Goal: Information Seeking & Learning: Find specific fact

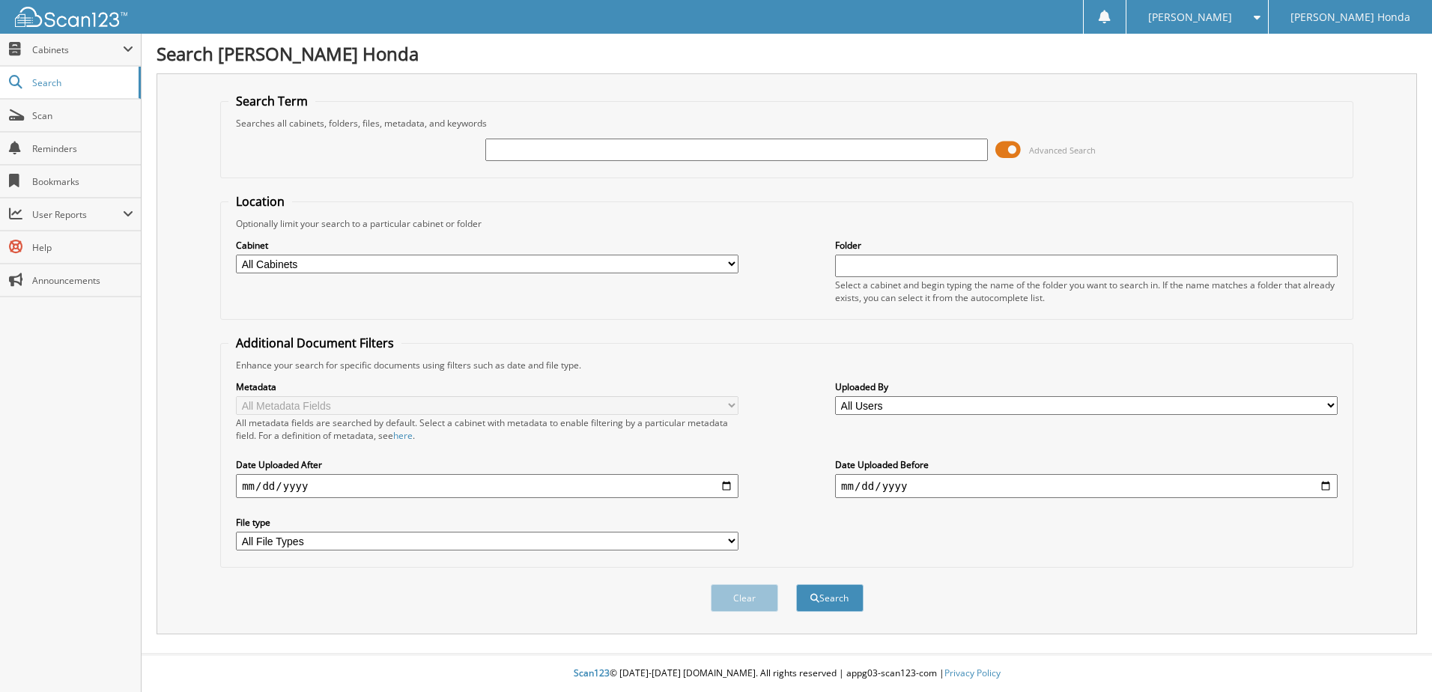
click at [550, 148] on input "text" at bounding box center [736, 150] width 502 height 22
type input "825416"
click at [796, 584] on button "Search" at bounding box center [829, 598] width 67 height 28
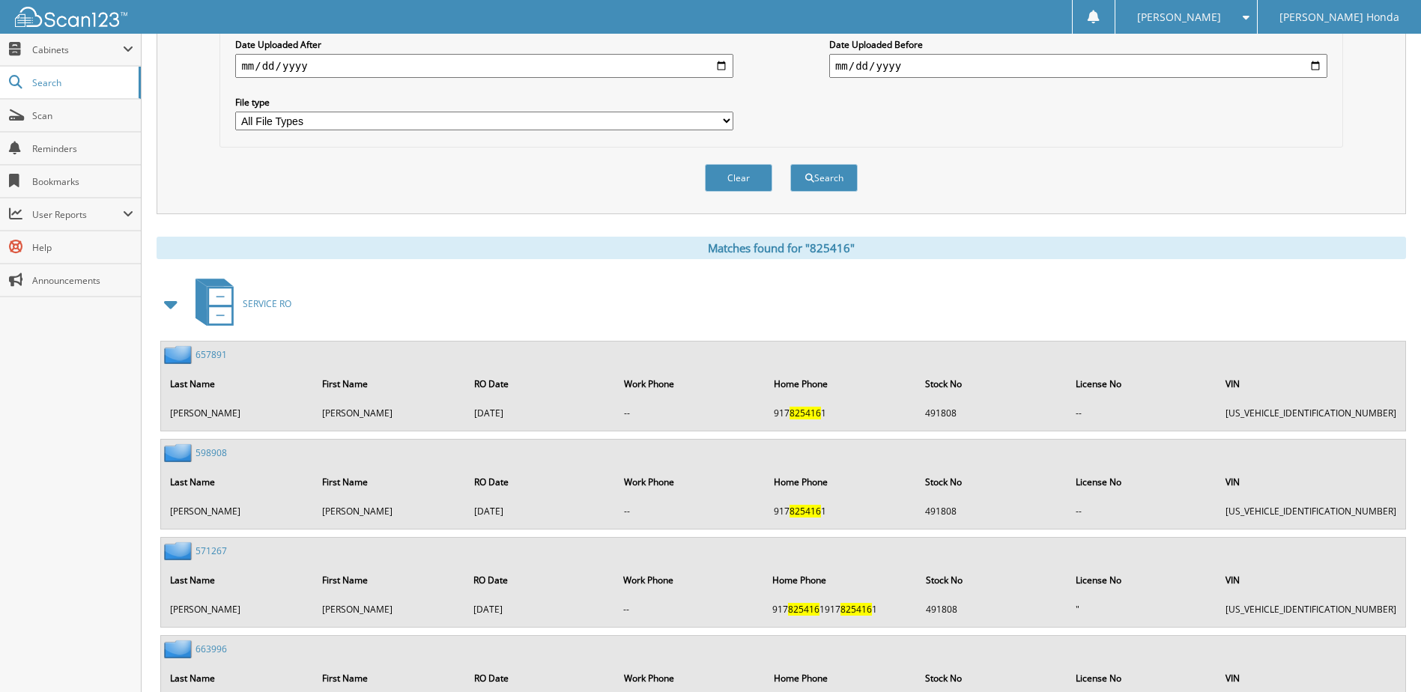
scroll to position [499, 0]
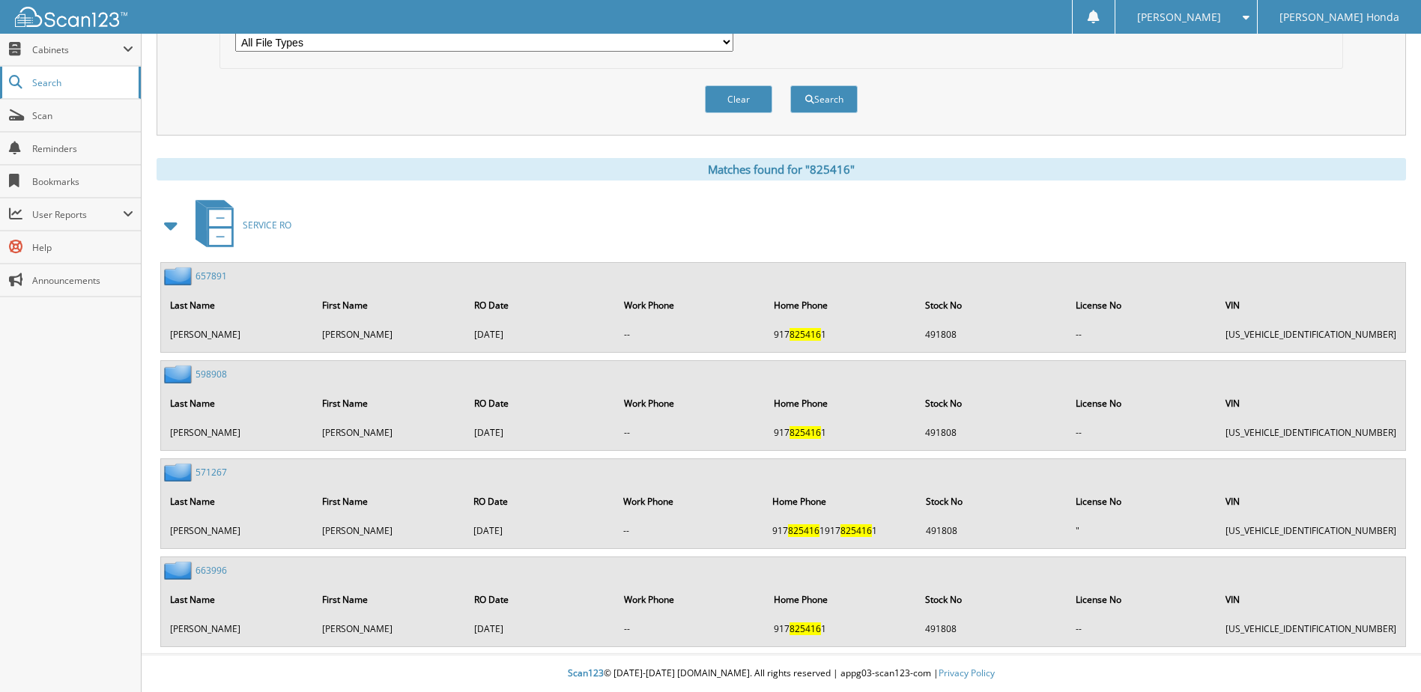
click at [85, 70] on link "Search" at bounding box center [70, 83] width 141 height 32
